Goal: Task Accomplishment & Management: Manage account settings

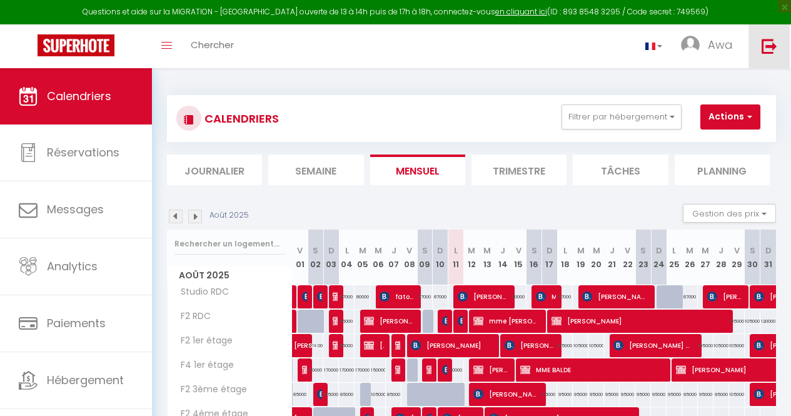
click at [763, 51] on img at bounding box center [770, 46] width 16 height 16
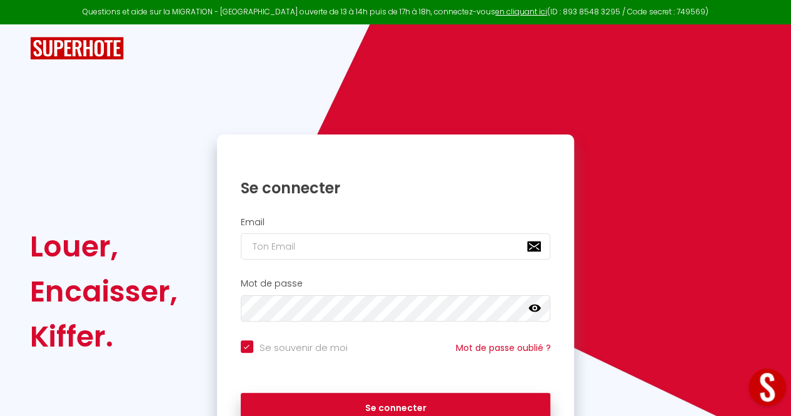
checkbox input "true"
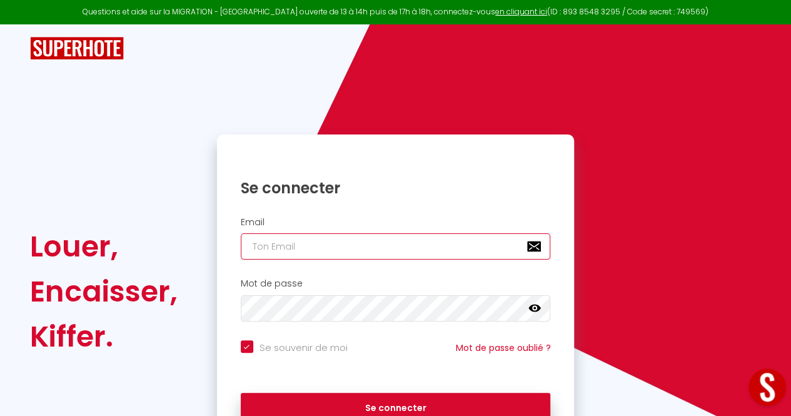
type input "[EMAIL_ADDRESS][DOMAIN_NAME]"
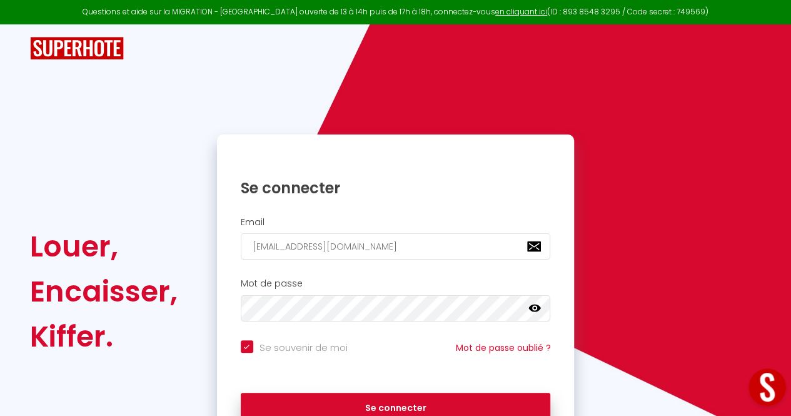
checkbox input "true"
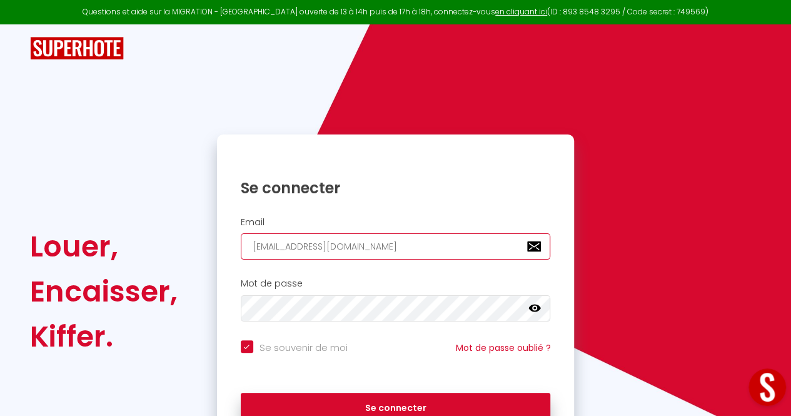
click at [262, 248] on input "[EMAIL_ADDRESS][DOMAIN_NAME]" at bounding box center [396, 246] width 310 height 26
type input "a@[DOMAIN_NAME]"
checkbox input "true"
type input "[EMAIL_ADDRESS][DOMAIN_NAME]"
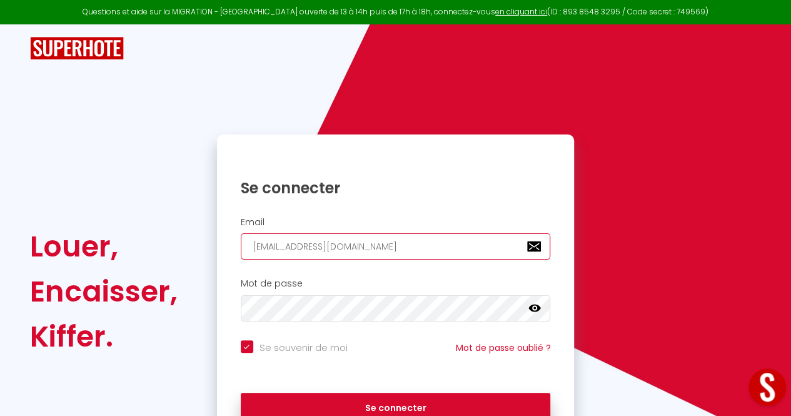
checkbox input "true"
type input "[EMAIL_ADDRESS][DOMAIN_NAME]"
checkbox input "true"
type input "[EMAIL_ADDRESS][DOMAIN_NAME]"
checkbox input "true"
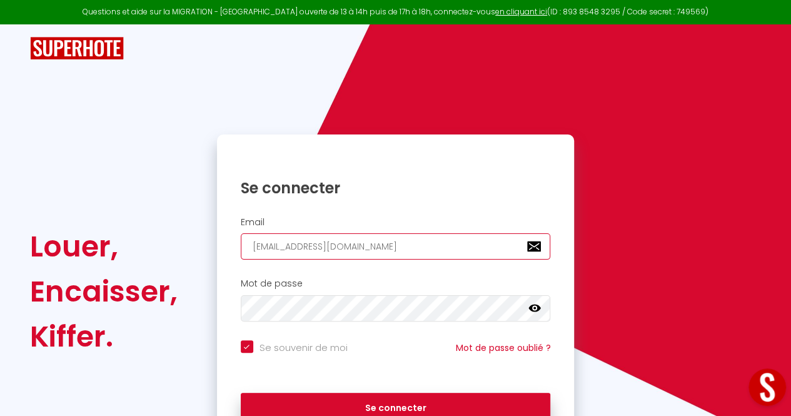
type input "[EMAIL_ADDRESS][DOMAIN_NAME]"
checkbox input "true"
type input "[EMAIL_ADDRESS][DOMAIN_NAME]"
checkbox input "true"
type input "[PERSON_NAME][EMAIL_ADDRESS][DOMAIN_NAME]"
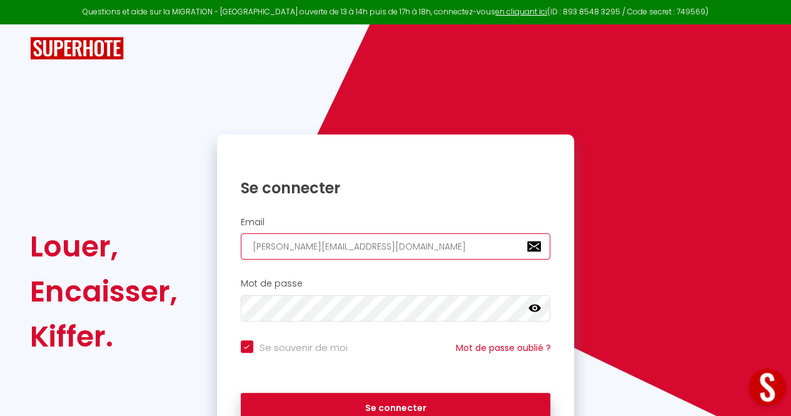
checkbox input "true"
type input "[PERSON_NAME].@[DOMAIN_NAME]"
checkbox input "true"
type input "[PERSON_NAME][EMAIL_ADDRESS][DOMAIN_NAME]"
checkbox input "true"
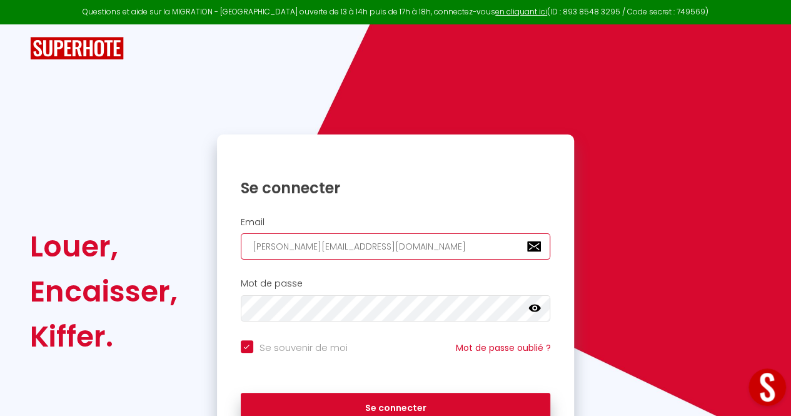
type input "[PERSON_NAME][DOMAIN_NAME][EMAIL_ADDRESS][DOMAIN_NAME]"
checkbox input "true"
type input "[PERSON_NAME][EMAIL_ADDRESS][DOMAIN_NAME]"
checkbox input "true"
type input "[PERSON_NAME][EMAIL_ADDRESS][DOMAIN_NAME]"
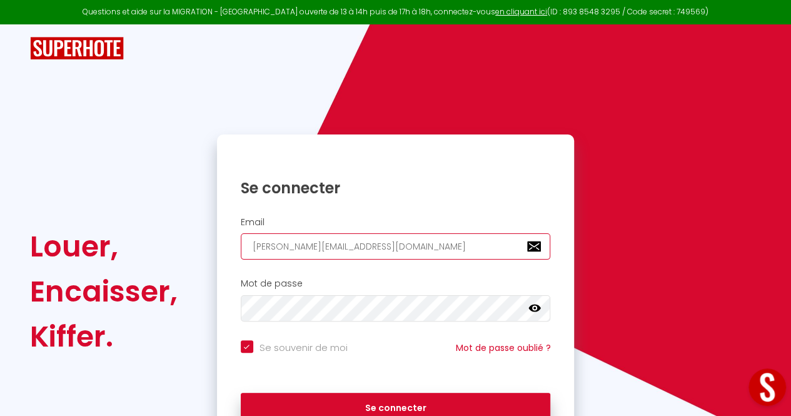
checkbox input "true"
type input "[PERSON_NAME][EMAIL_ADDRESS][DOMAIN_NAME]"
checkbox input "true"
type input "[PERSON_NAME][EMAIL_ADDRESS][DOMAIN_NAME]"
checkbox input "true"
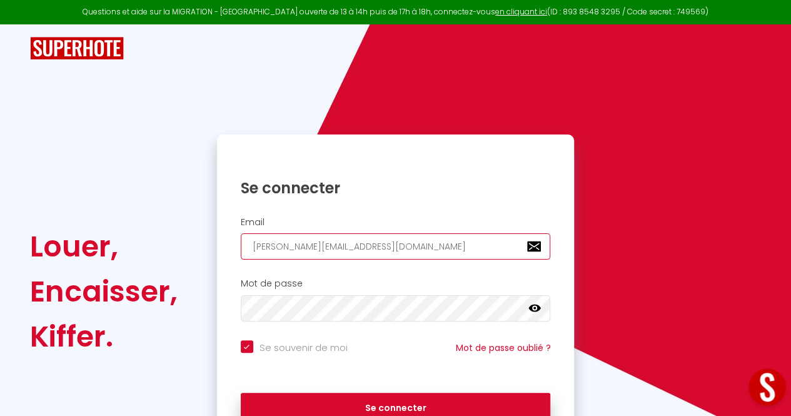
type input "[PERSON_NAME][EMAIL_ADDRESS][PERSON_NAME][DOMAIN_NAME]"
checkbox input "true"
type input "[PERSON_NAME][EMAIL_ADDRESS][PERSON_NAME][DOMAIN_NAME]"
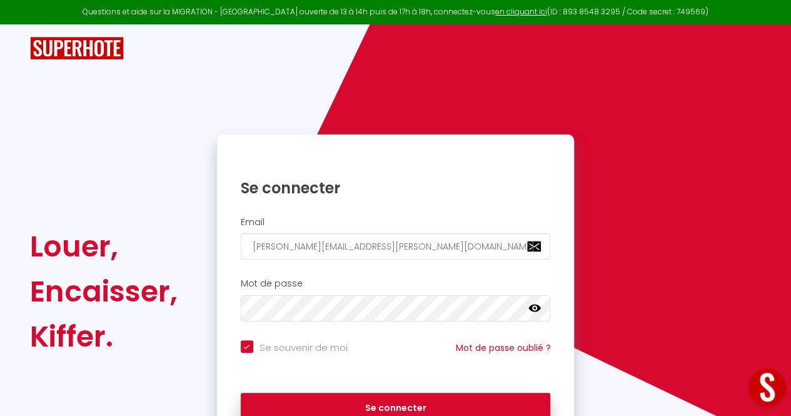
click at [247, 345] on input "Se souvenir de moi" at bounding box center [294, 346] width 107 height 13
checkbox input "false"
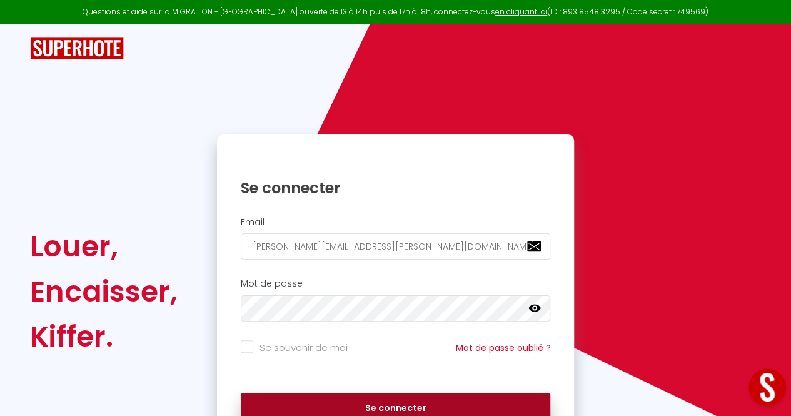
click at [273, 405] on button "Se connecter" at bounding box center [396, 408] width 310 height 31
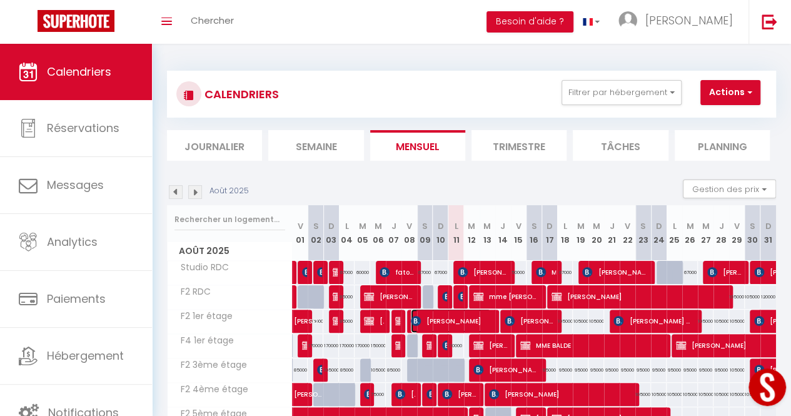
click at [459, 318] on span "[PERSON_NAME]" at bounding box center [451, 321] width 80 height 24
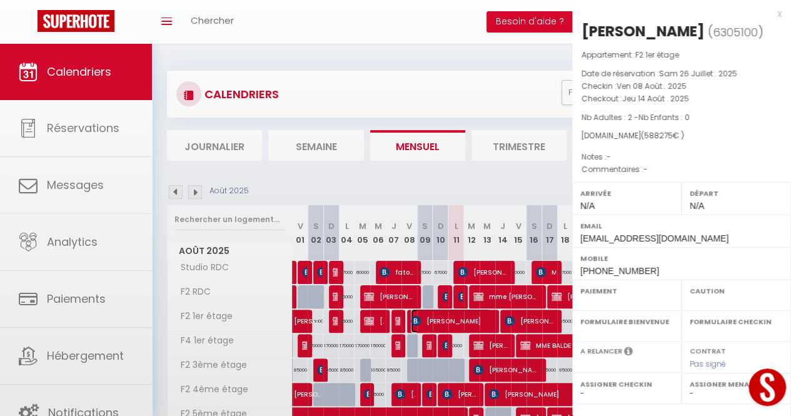
select select "KO"
select select "0"
select select "1"
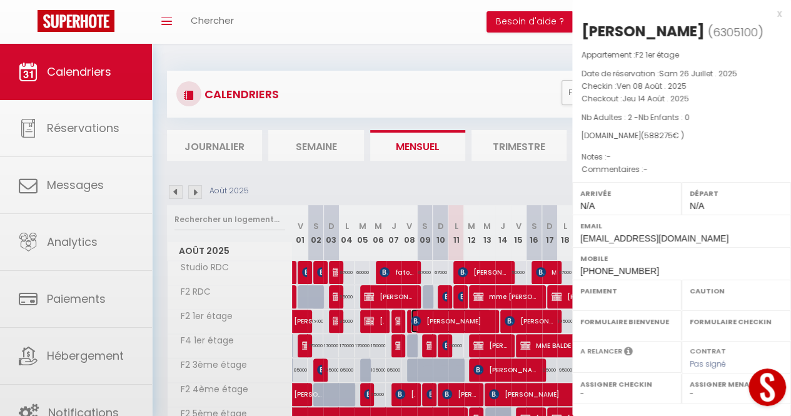
select select
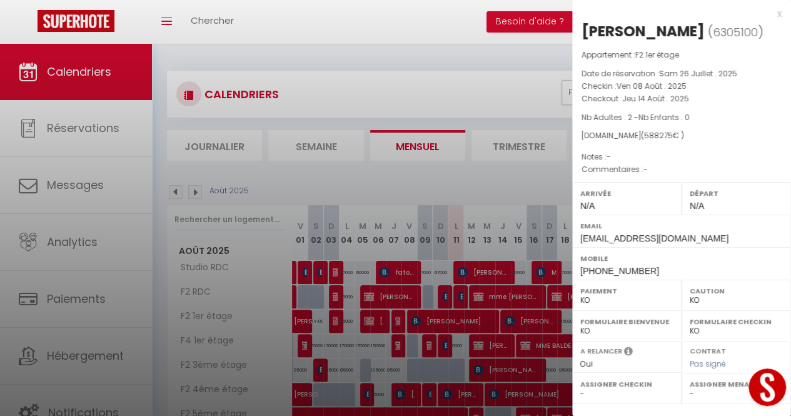
click at [448, 92] on div at bounding box center [395, 208] width 791 height 416
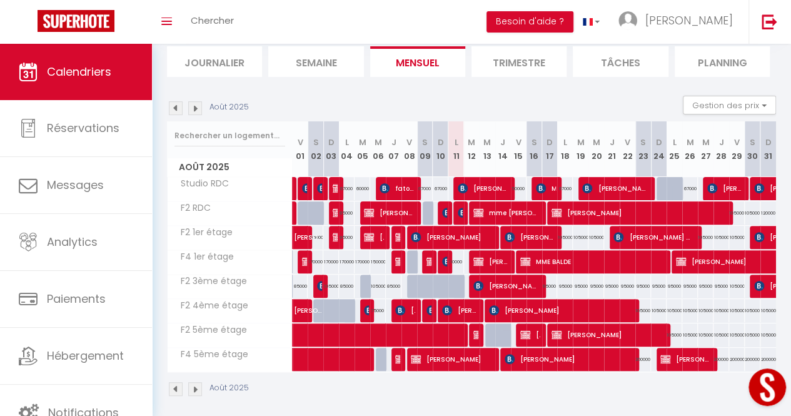
scroll to position [96, 0]
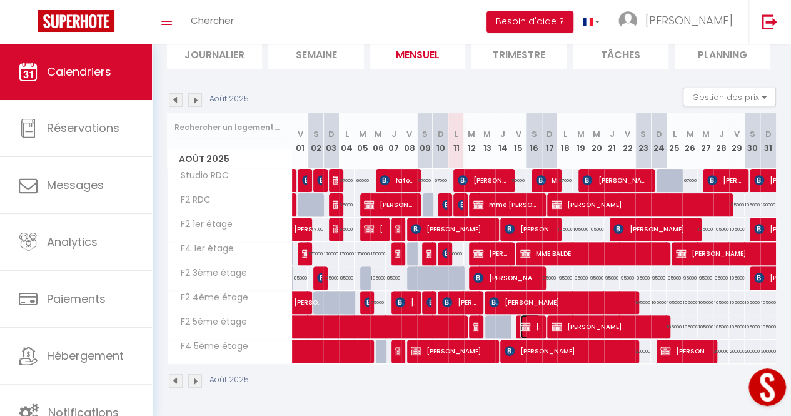
click at [524, 322] on img at bounding box center [526, 327] width 10 height 10
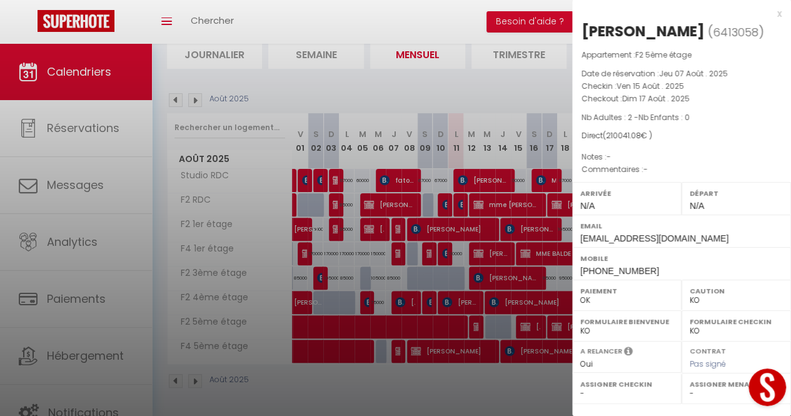
click at [512, 384] on div at bounding box center [395, 208] width 791 height 416
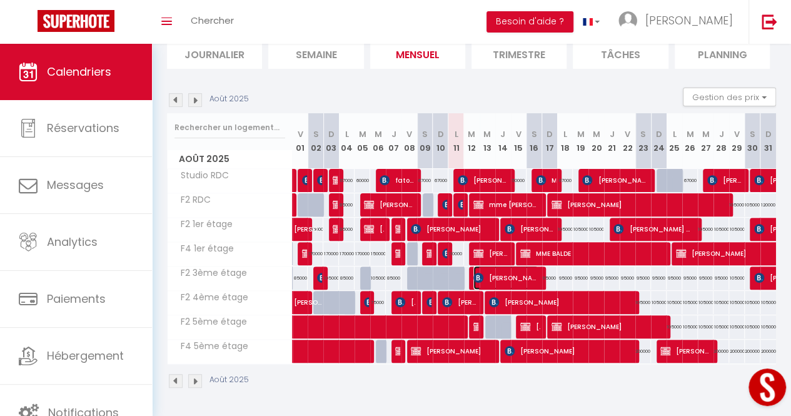
click at [511, 272] on span "[PERSON_NAME] [PERSON_NAME]" at bounding box center [506, 278] width 65 height 24
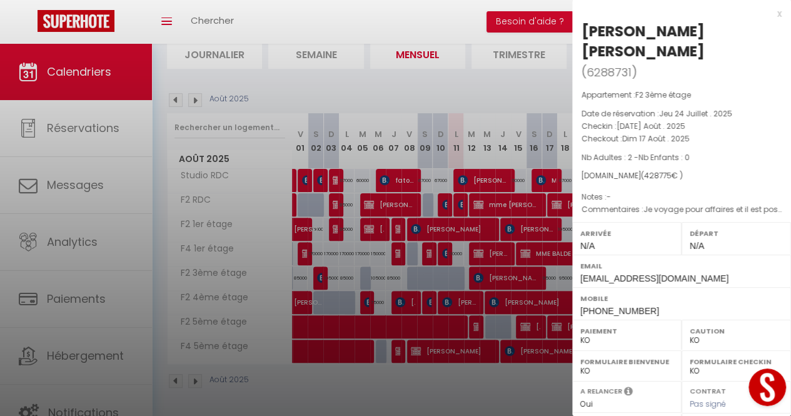
click at [502, 384] on div at bounding box center [395, 208] width 791 height 416
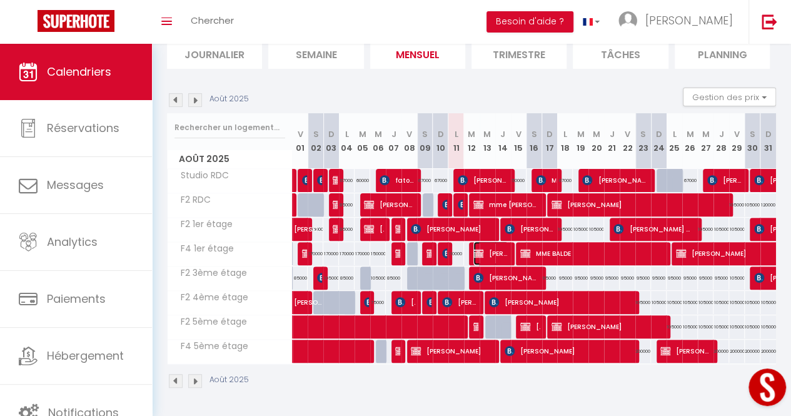
click at [488, 250] on span "[PERSON_NAME]" at bounding box center [491, 254] width 35 height 24
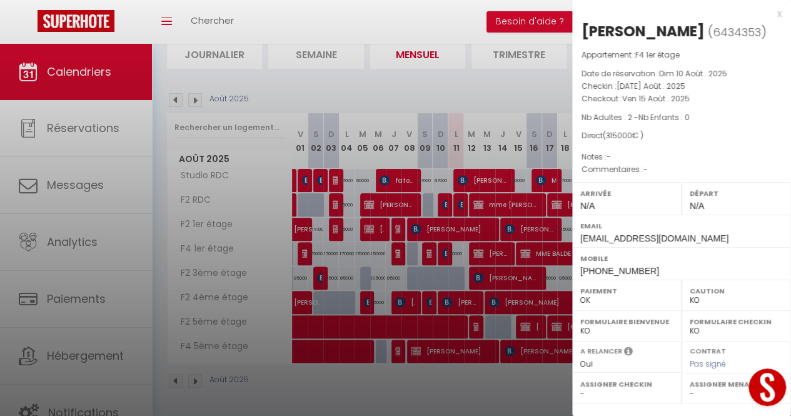
click at [521, 379] on div at bounding box center [395, 208] width 791 height 416
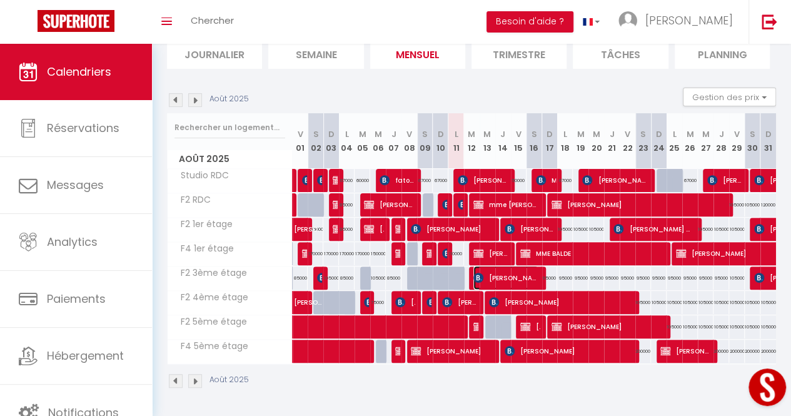
click at [526, 274] on span "[PERSON_NAME] [PERSON_NAME]" at bounding box center [506, 278] width 65 height 24
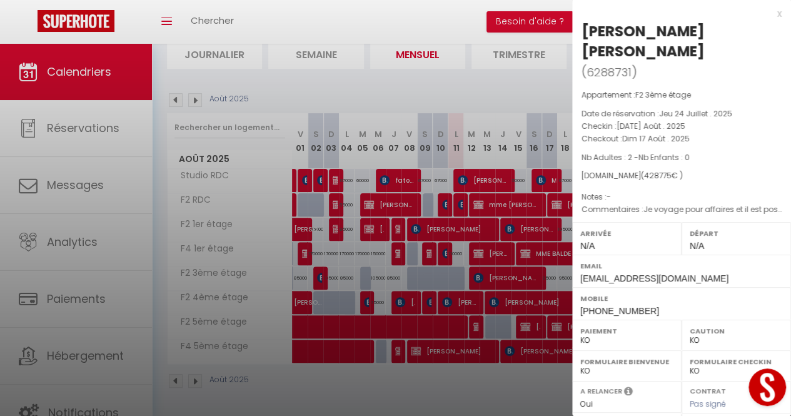
click at [502, 382] on div at bounding box center [395, 208] width 791 height 416
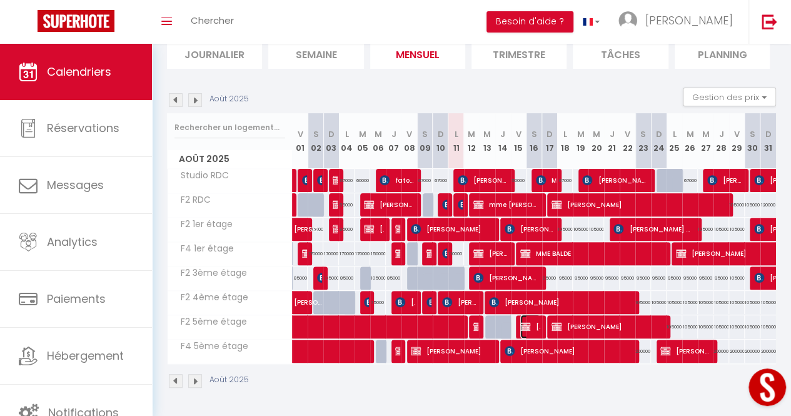
click at [523, 322] on img at bounding box center [526, 327] width 10 height 10
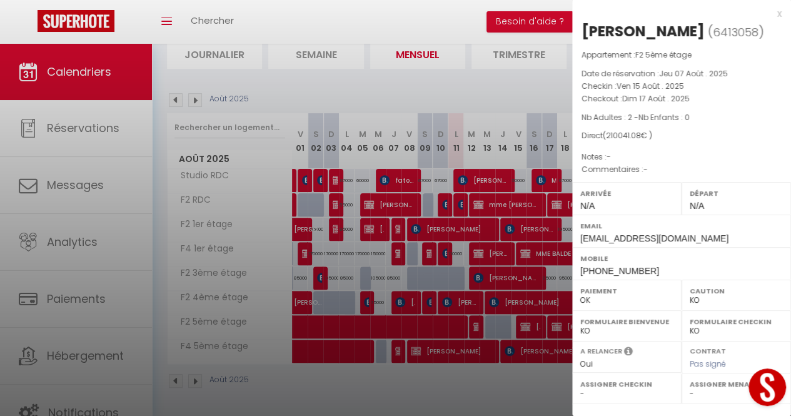
click at [496, 382] on div at bounding box center [395, 208] width 791 height 416
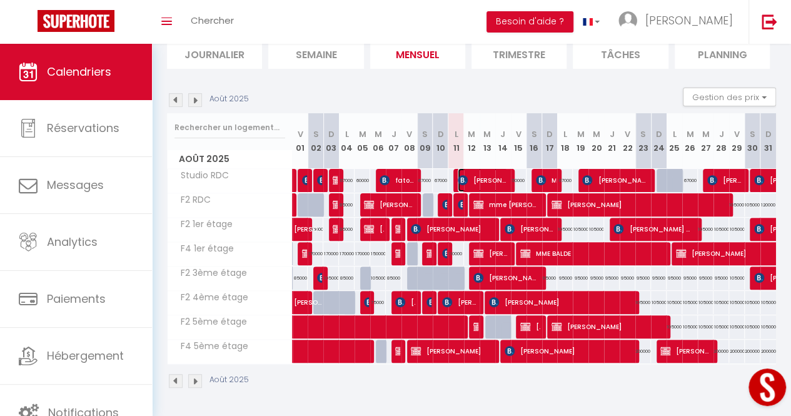
click at [488, 173] on span "[PERSON_NAME]" at bounding box center [483, 180] width 50 height 24
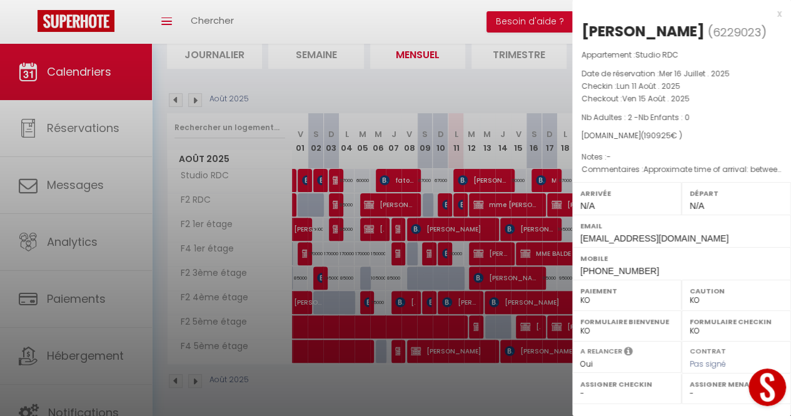
click at [468, 380] on div at bounding box center [395, 208] width 791 height 416
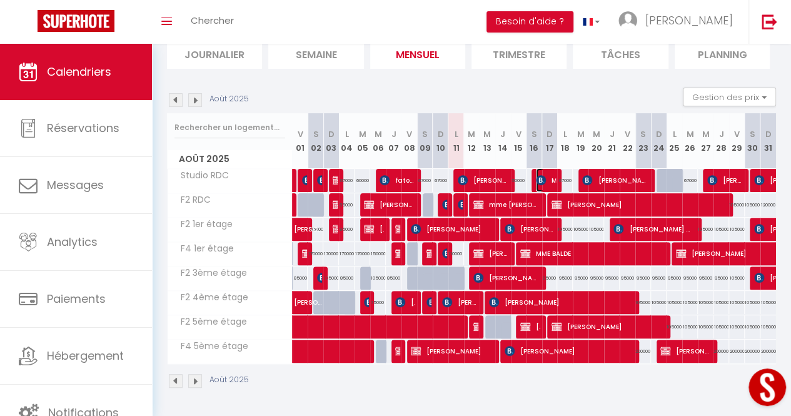
click at [541, 178] on img at bounding box center [541, 180] width 10 height 10
select select "OK"
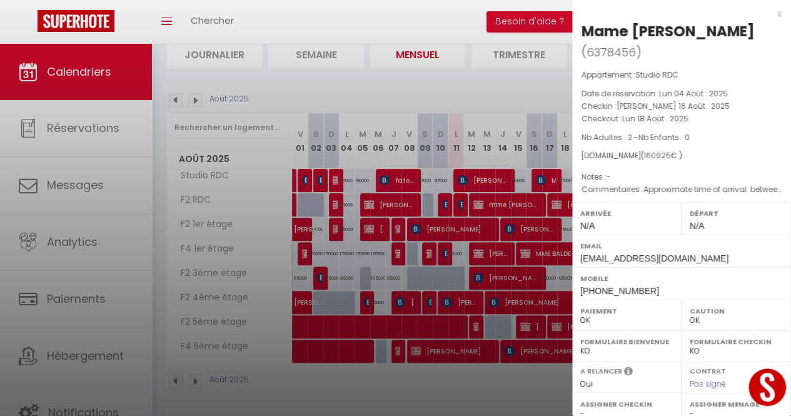
click at [443, 382] on div at bounding box center [395, 208] width 791 height 416
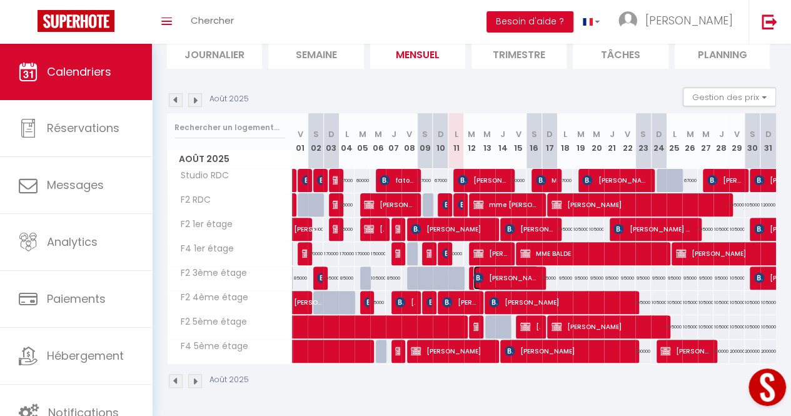
click at [531, 274] on span "[PERSON_NAME] [PERSON_NAME]" at bounding box center [506, 278] width 65 height 24
select select "KO"
select select "1"
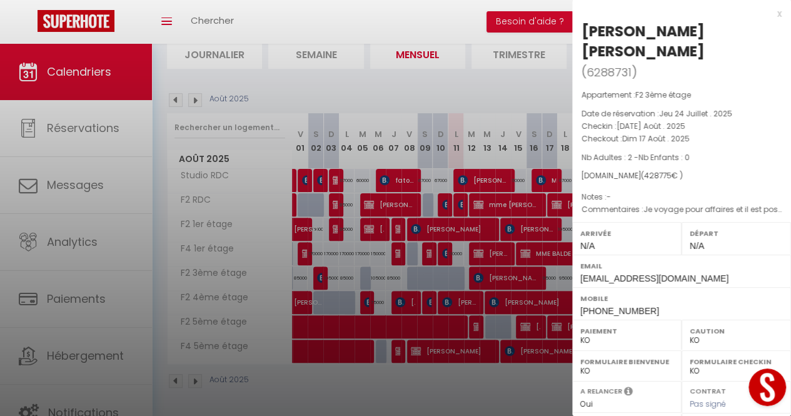
click at [473, 366] on div at bounding box center [395, 208] width 791 height 416
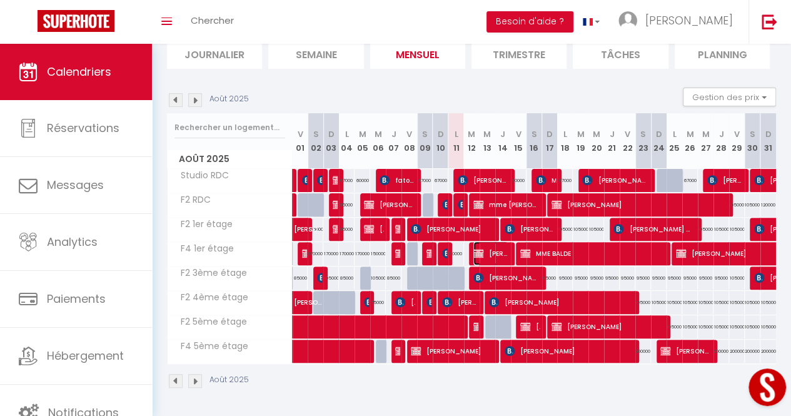
click at [474, 248] on img at bounding box center [479, 253] width 10 height 10
select select "OK"
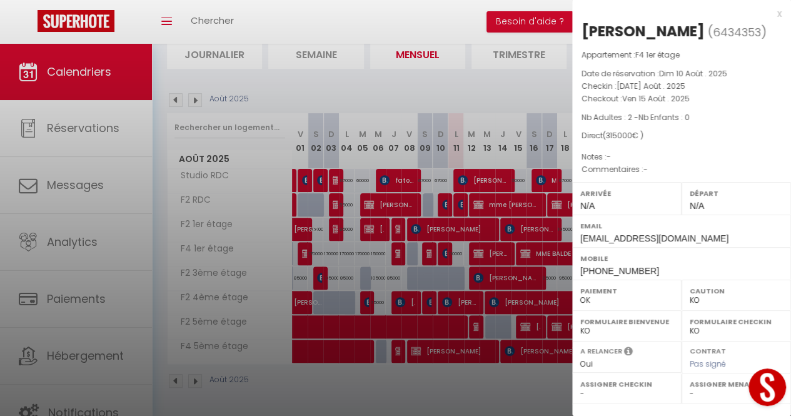
click at [473, 248] on div at bounding box center [395, 208] width 791 height 416
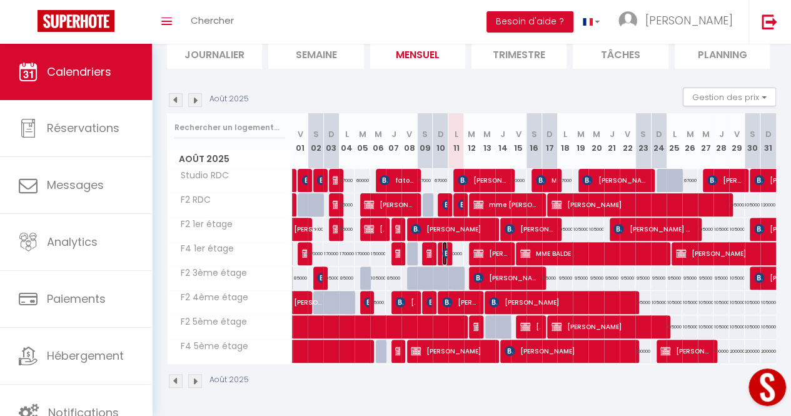
click at [442, 251] on img at bounding box center [447, 253] width 10 height 10
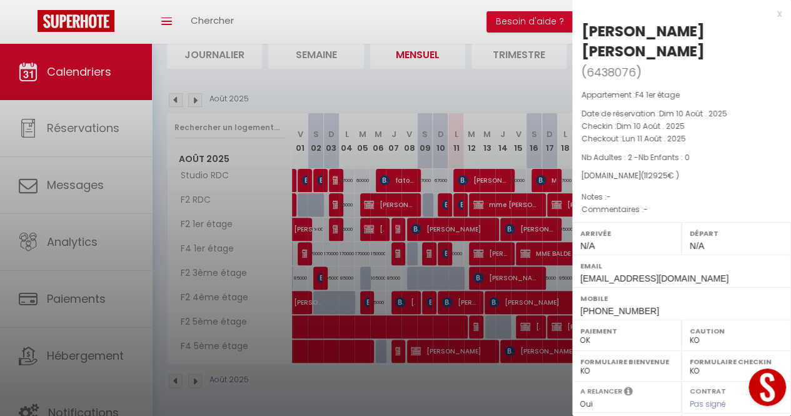
click at [440, 248] on div at bounding box center [395, 208] width 791 height 416
